Goal: Task Accomplishment & Management: Complete application form

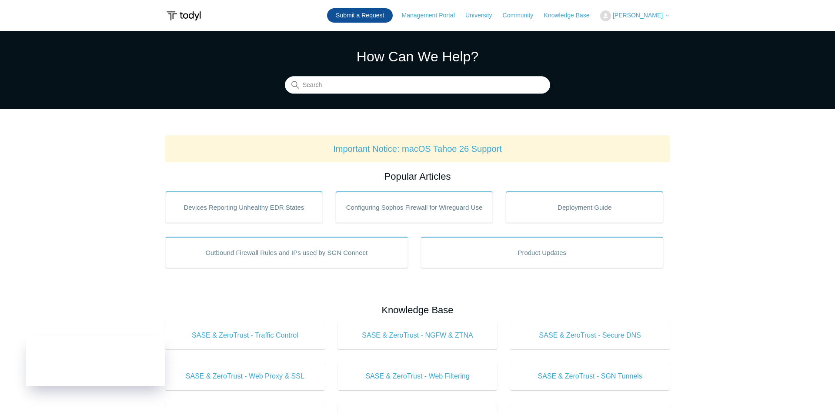
click at [365, 16] on link "Submit a Request" at bounding box center [360, 15] width 66 height 14
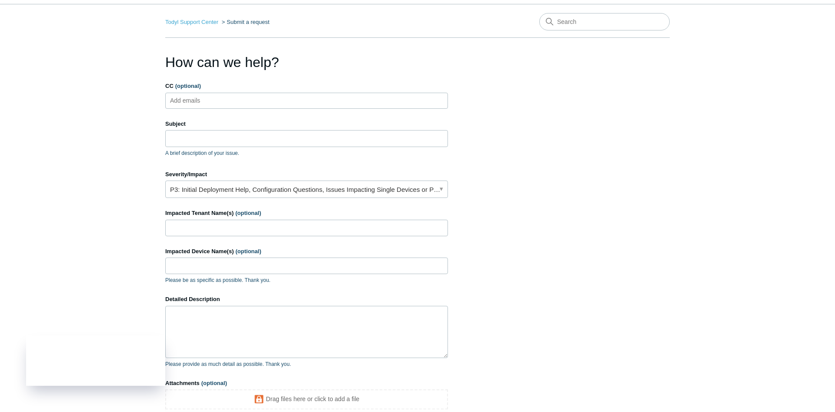
scroll to position [44, 0]
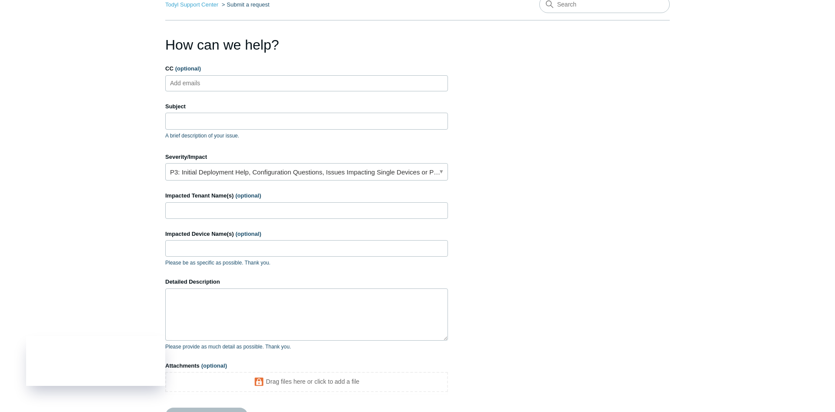
click at [196, 79] on input "CC (optional)" at bounding box center [193, 83] width 52 height 13
click at [196, 118] on input "Subject" at bounding box center [306, 121] width 283 height 17
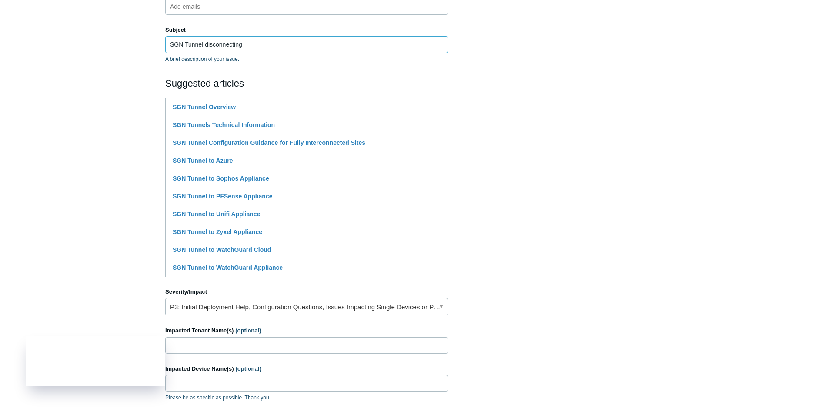
scroll to position [222, 0]
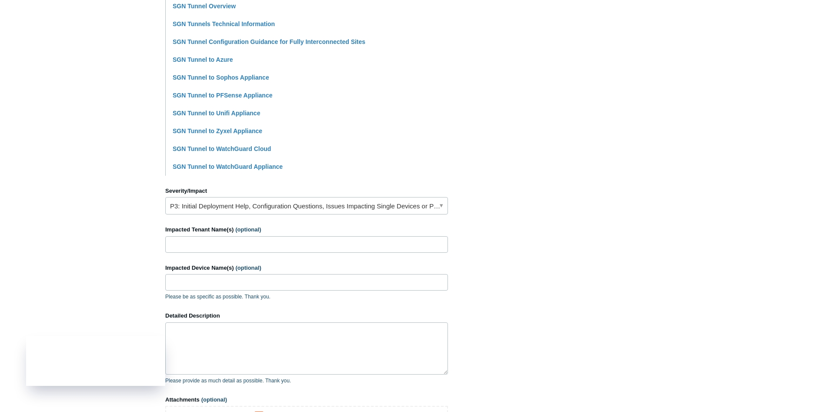
type input "SGN Tunnel disconnecting"
click at [271, 204] on link "P3: Initial Deployment Help, Configuration Questions, Issues Impacting Single D…" at bounding box center [306, 205] width 283 height 17
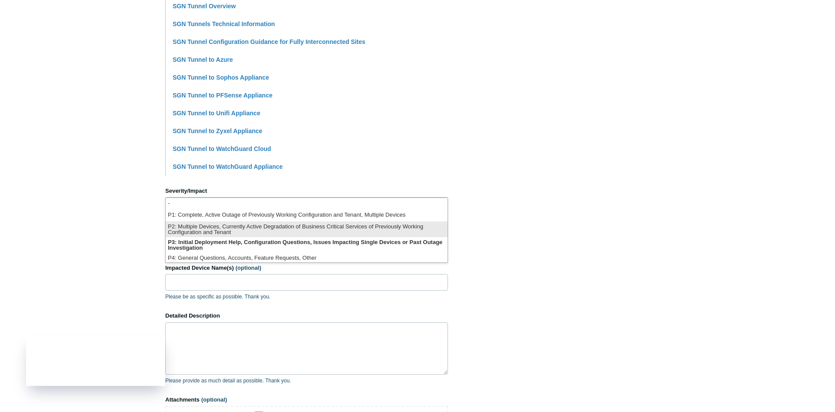
click at [253, 228] on li "P2: Multiple Devices, Currently Active Degradation of Business Critical Service…" at bounding box center [307, 229] width 282 height 16
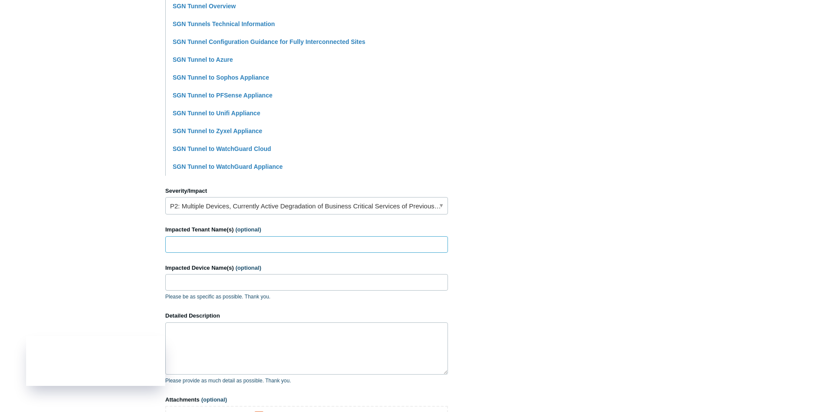
click at [246, 245] on input "Impacted Tenant Name(s) (optional)" at bounding box center [306, 244] width 283 height 17
type input "Big Sky Care Connect"
click at [224, 344] on textarea "Detailed Description" at bounding box center [306, 348] width 283 height 52
click at [309, 340] on textarea "We are seeing constant disconnections" at bounding box center [306, 348] width 283 height 52
click at [439, 336] on textarea "We are seeing constant disconnections with the Intersystems SGN Tunnel on this …" at bounding box center [306, 348] width 283 height 52
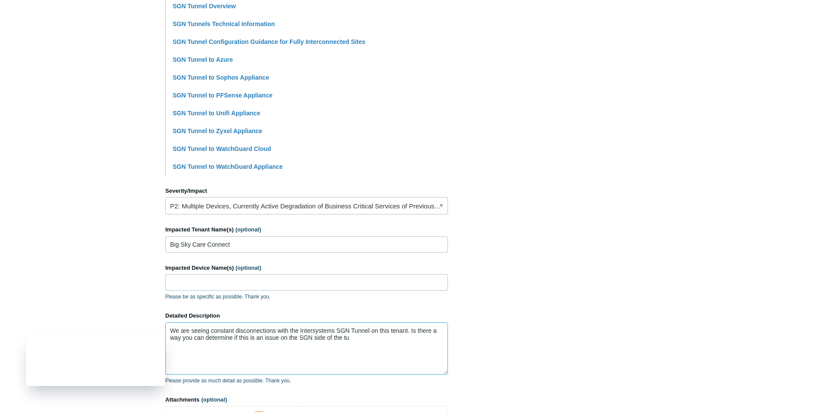
click at [355, 343] on textarea "We are seeing constant disconnections with the Intersystems SGN Tunnel on this …" at bounding box center [306, 348] width 283 height 52
click at [368, 334] on textarea "We are seeing constant disconnections with the Intersystems SGN Tunnel on this …" at bounding box center [306, 348] width 283 height 52
click at [359, 341] on textarea "We are seeing constant disconnections with the Intersystems SGN Tunnel on this …" at bounding box center [306, 348] width 283 height 52
click at [376, 347] on textarea "We are seeing constant disconnections with the Intersystems SGN Tunnel on this …" at bounding box center [306, 348] width 283 height 52
click at [383, 346] on textarea "We are seeing constant disconnections with the Intersystems SGN Tunnel on this …" at bounding box center [306, 348] width 283 height 52
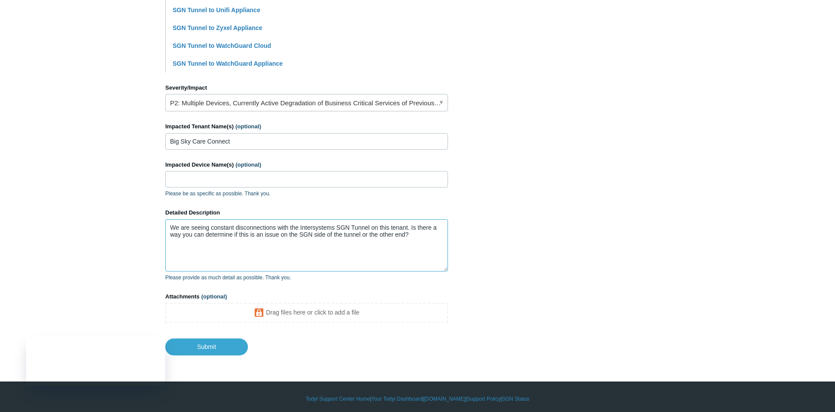
scroll to position [330, 0]
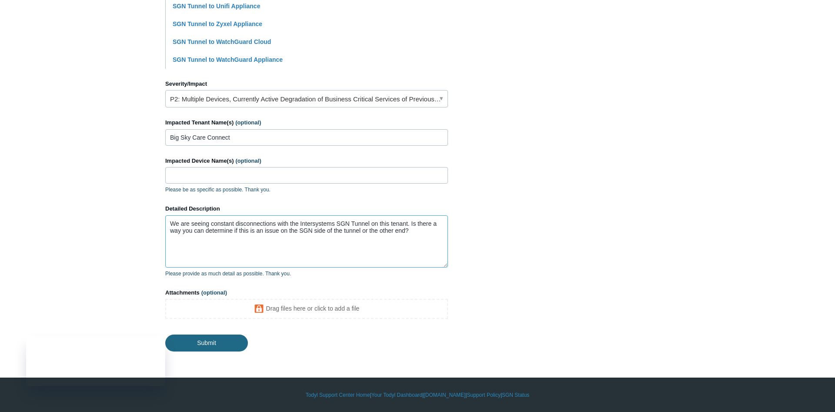
type textarea "We are seeing constant disconnections with the Intersystems SGN Tunnel on this …"
click at [217, 349] on input "Submit" at bounding box center [206, 341] width 83 height 17
